Goal: Information Seeking & Learning: Learn about a topic

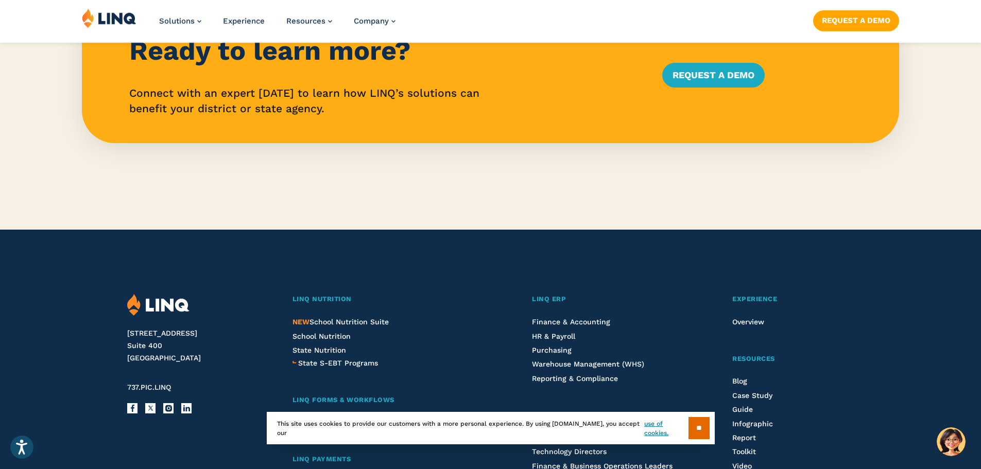
scroll to position [2472, 0]
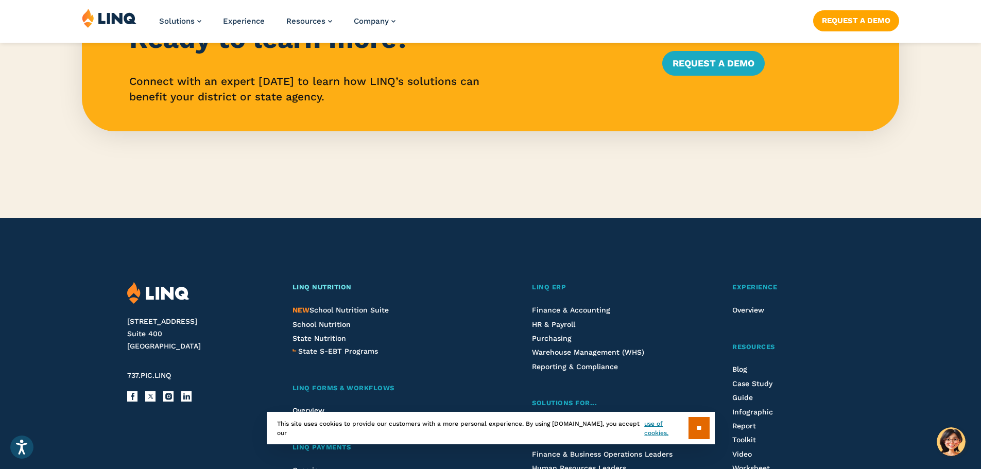
click at [329, 287] on span "LINQ Nutrition" at bounding box center [322, 287] width 59 height 8
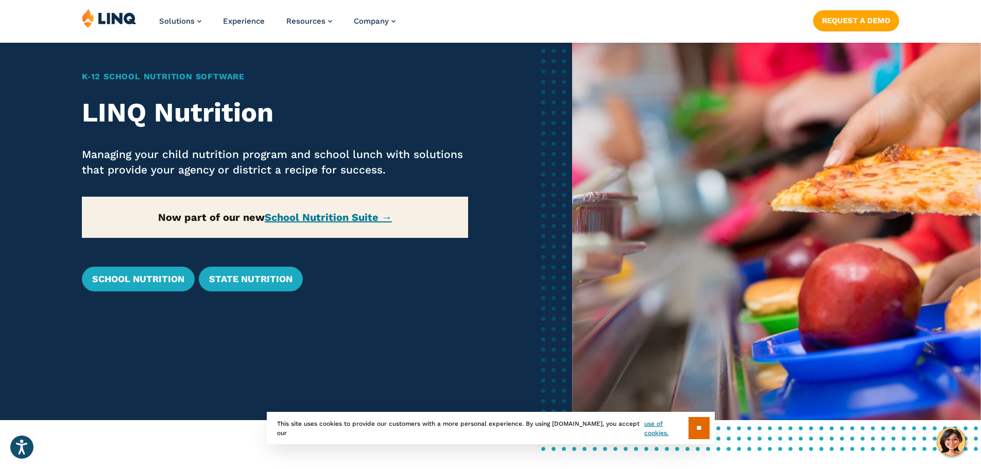
scroll to position [155, 0]
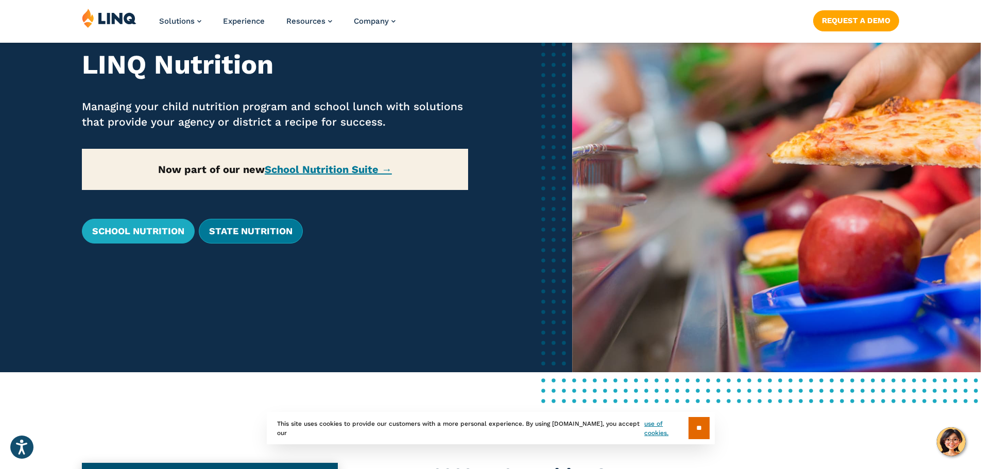
click at [260, 226] on link "State Nutrition" at bounding box center [251, 231] width 104 height 25
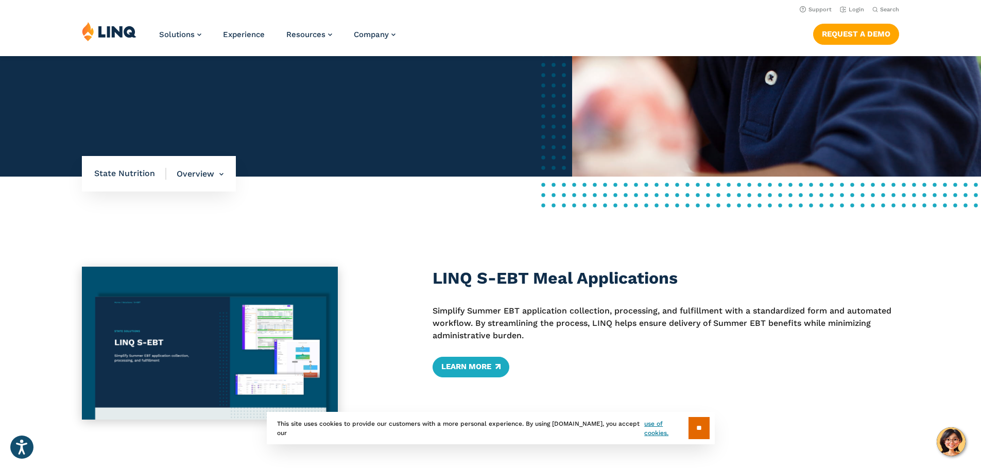
scroll to position [309, 0]
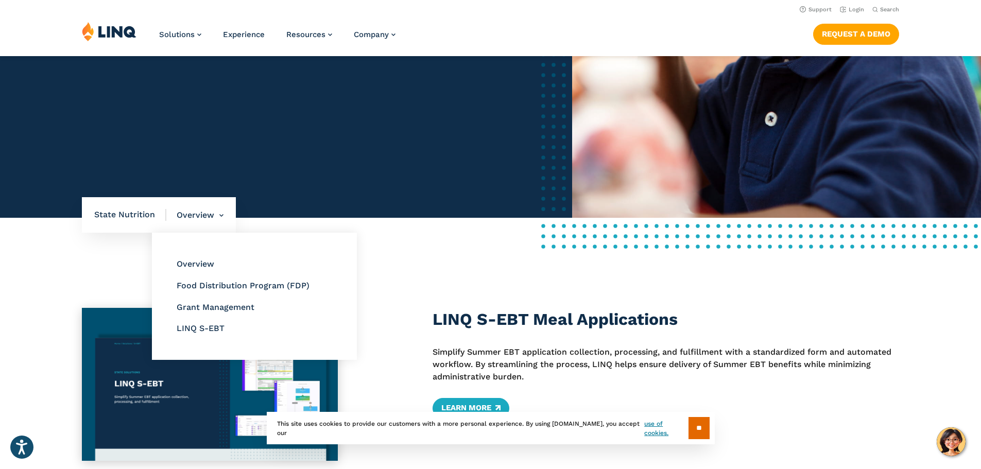
click at [207, 210] on li "Overview Overview Food Distribution Program (FDP) Grant Management LINQ S-EBT" at bounding box center [194, 215] width 57 height 36
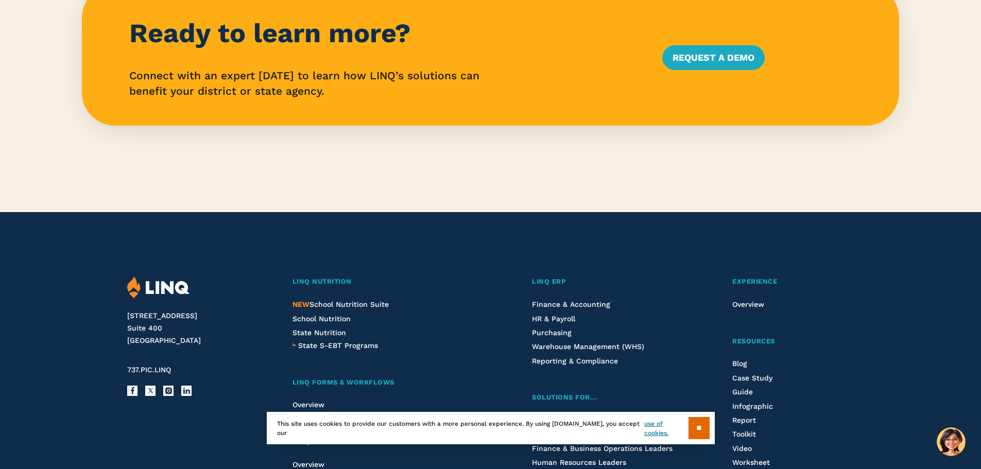
scroll to position [2472, 0]
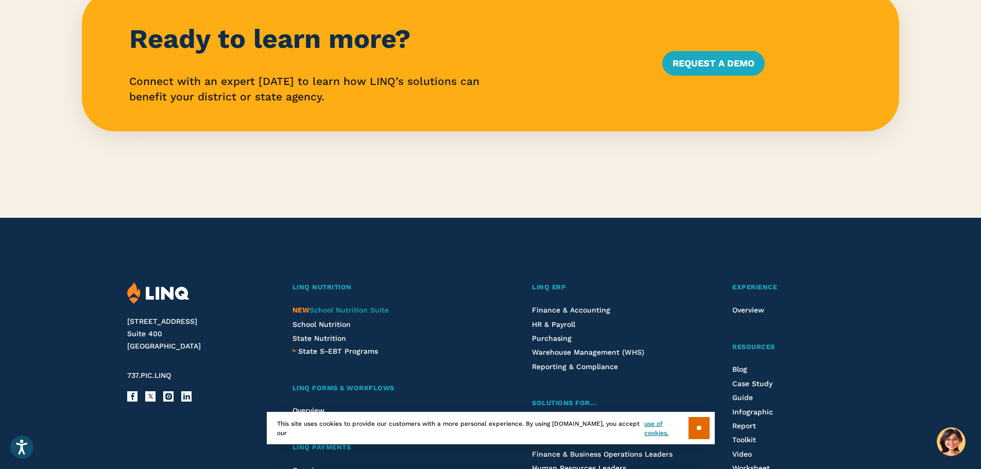
click at [358, 307] on span "NEW School Nutrition Suite" at bounding box center [341, 310] width 96 height 8
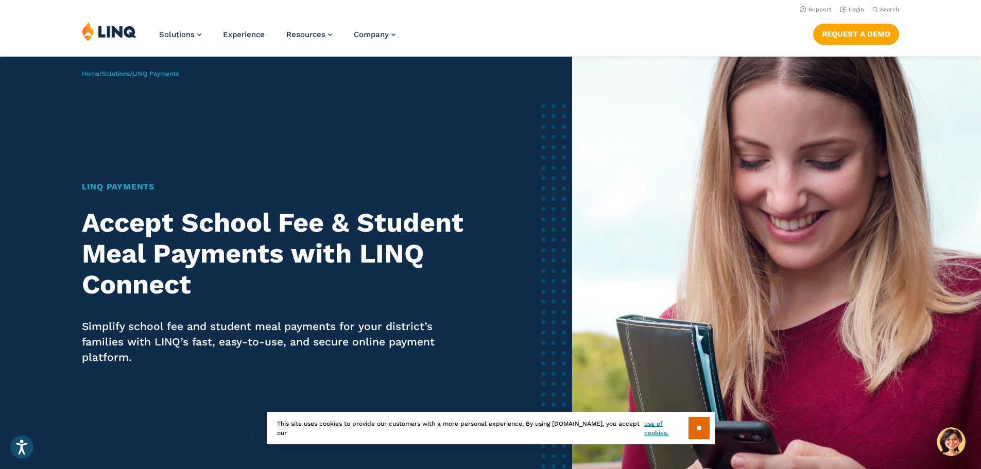
click at [128, 187] on h1 "LINQ Payments" at bounding box center [275, 187] width 387 height 12
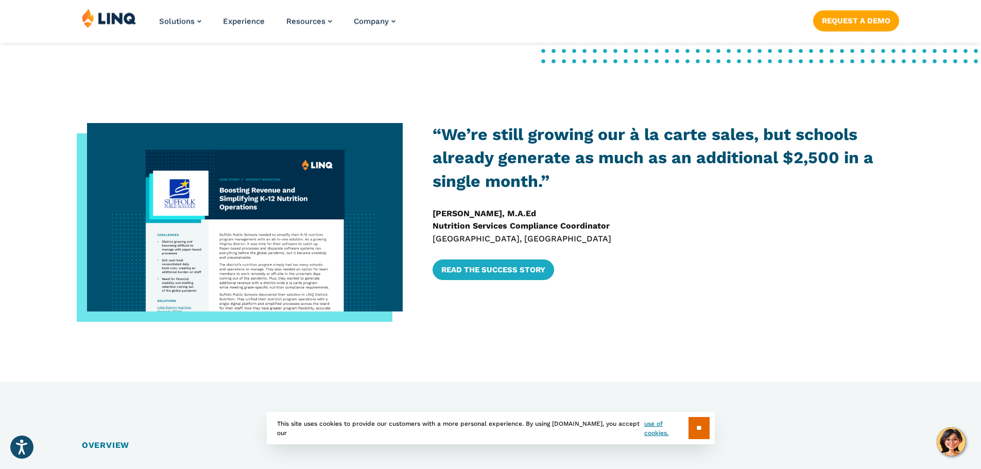
scroll to position [515, 0]
